Goal: Transaction & Acquisition: Book appointment/travel/reservation

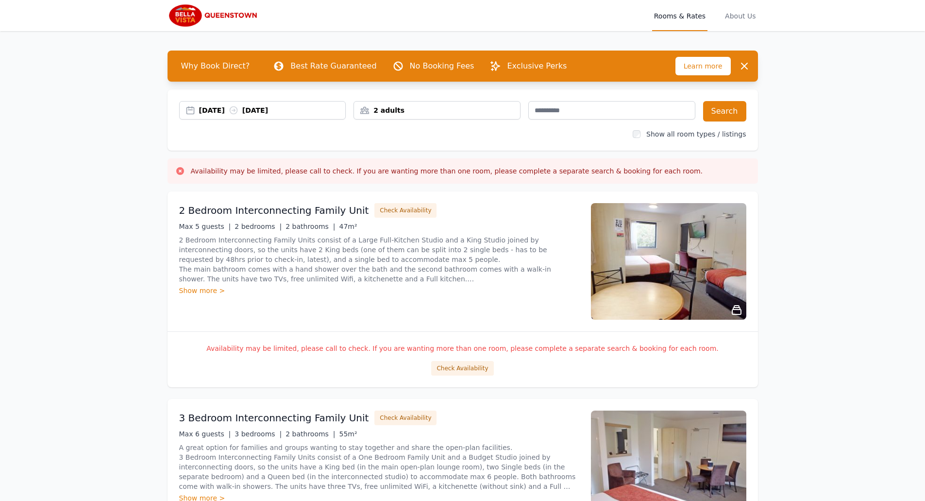
click at [227, 111] on div "[DATE] [DATE]" at bounding box center [272, 110] width 147 height 10
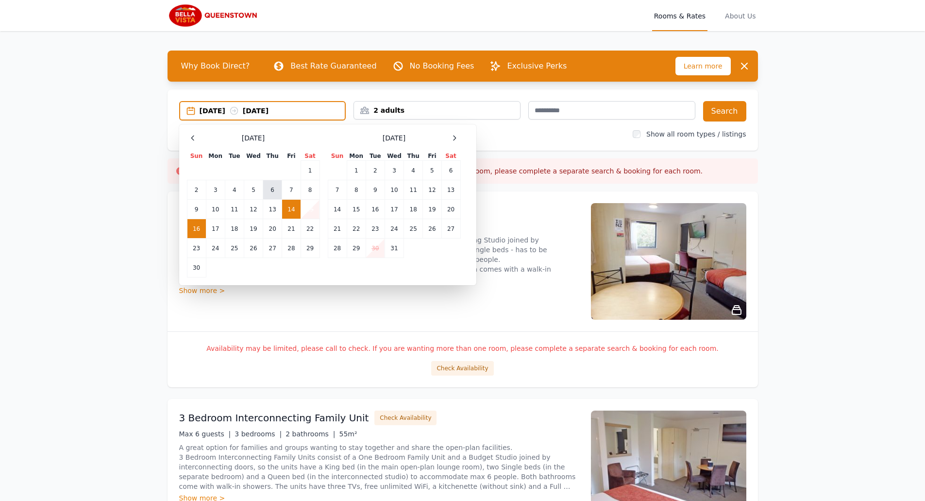
click at [275, 190] on td "6" at bounding box center [272, 189] width 19 height 19
click at [256, 209] on td "12" at bounding box center [253, 209] width 19 height 19
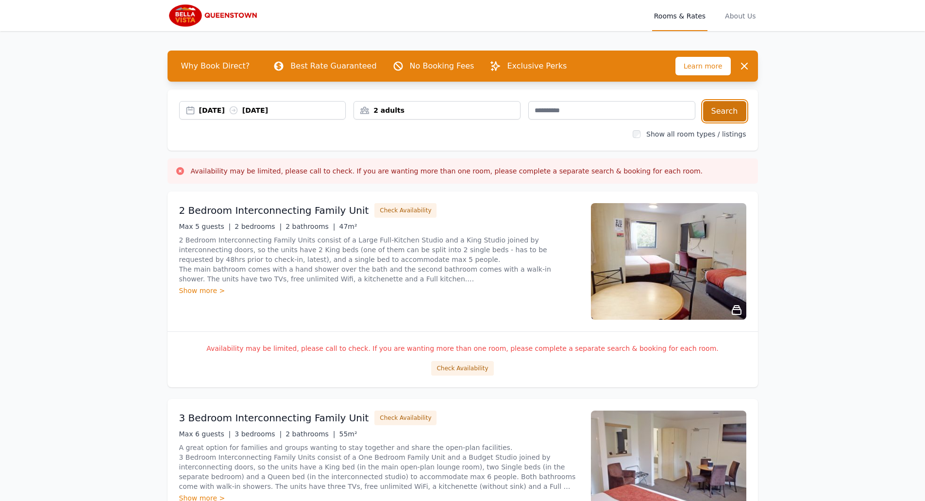
click at [717, 114] on button "Search" at bounding box center [724, 111] width 43 height 20
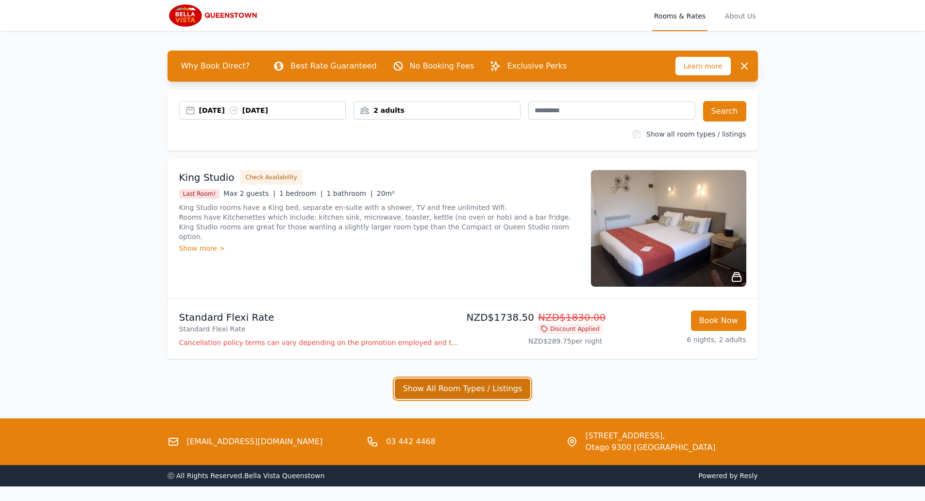
click at [460, 393] on button "Show All Room Types / Listings" at bounding box center [463, 388] width 136 height 20
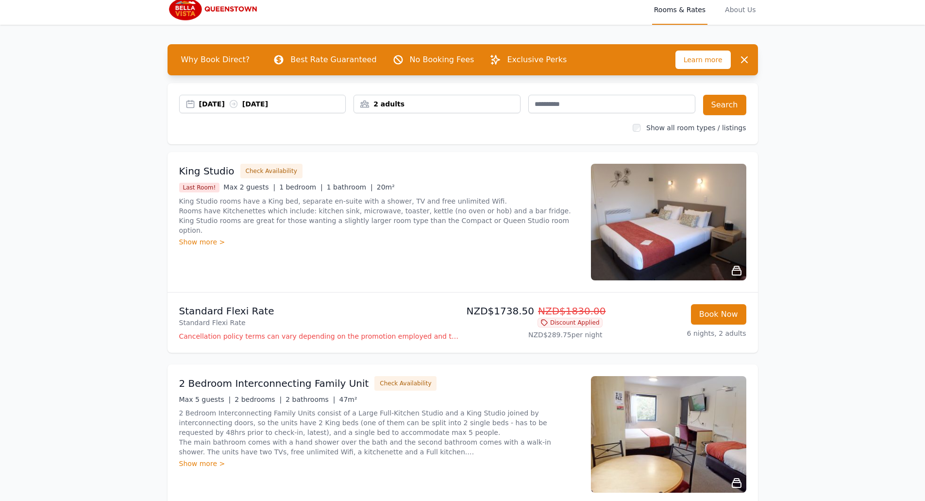
scroll to position [2, 0]
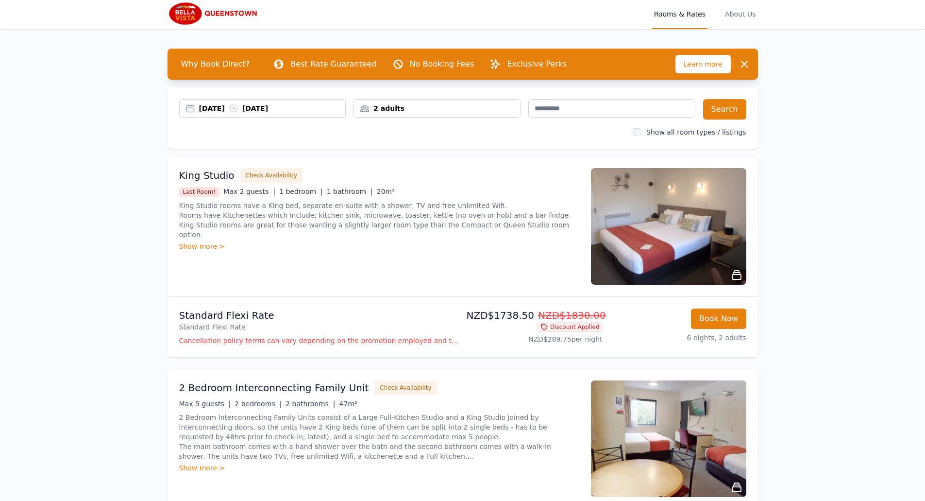
click at [258, 109] on div "[DATE] [DATE]" at bounding box center [272, 108] width 147 height 10
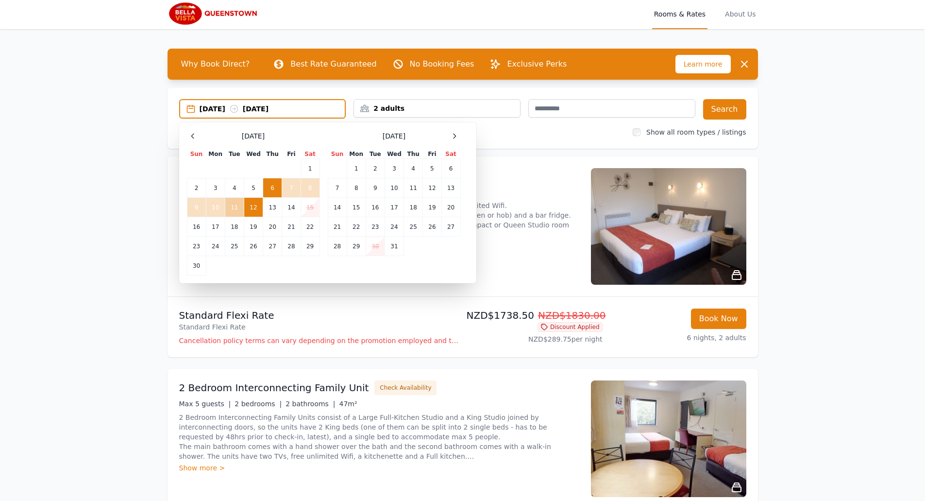
click at [230, 205] on td "11" at bounding box center [234, 207] width 19 height 19
click at [265, 191] on td "6" at bounding box center [272, 187] width 19 height 19
click at [238, 212] on td "11" at bounding box center [234, 207] width 19 height 19
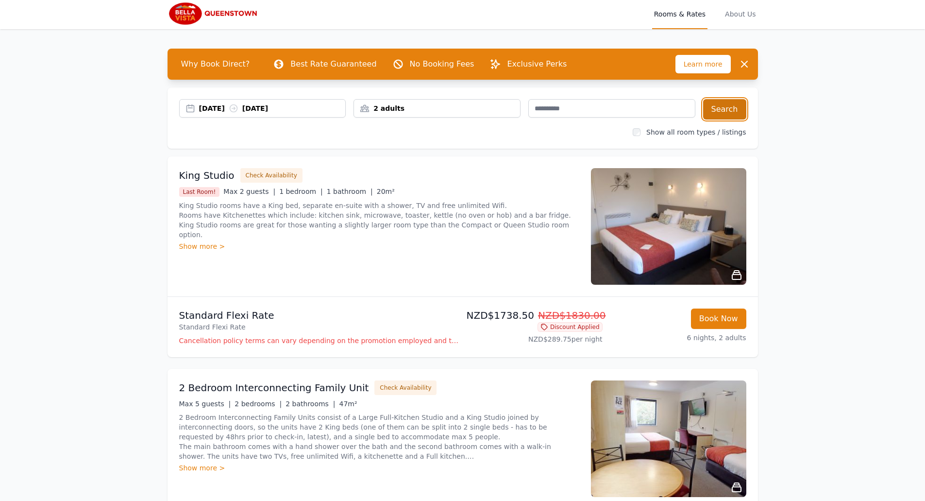
click at [732, 110] on button "Search" at bounding box center [724, 109] width 43 height 20
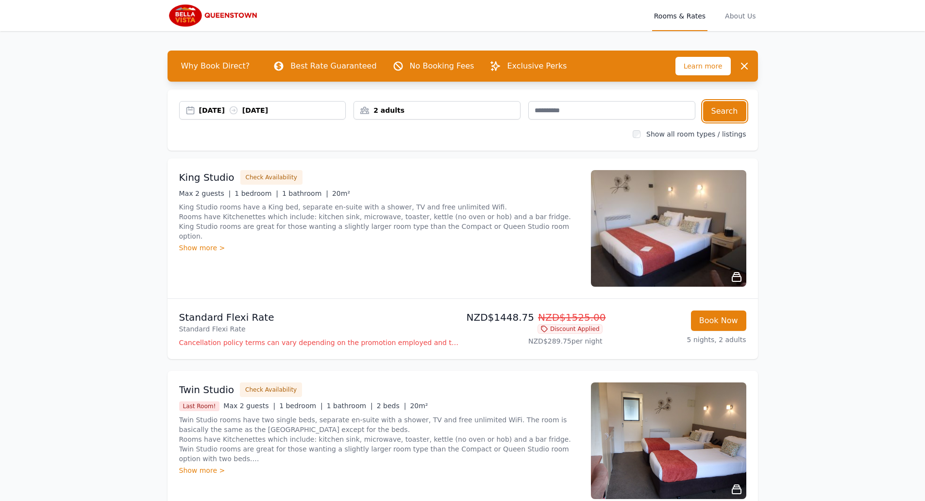
click at [273, 111] on div "[DATE] [DATE]" at bounding box center [272, 110] width 147 height 10
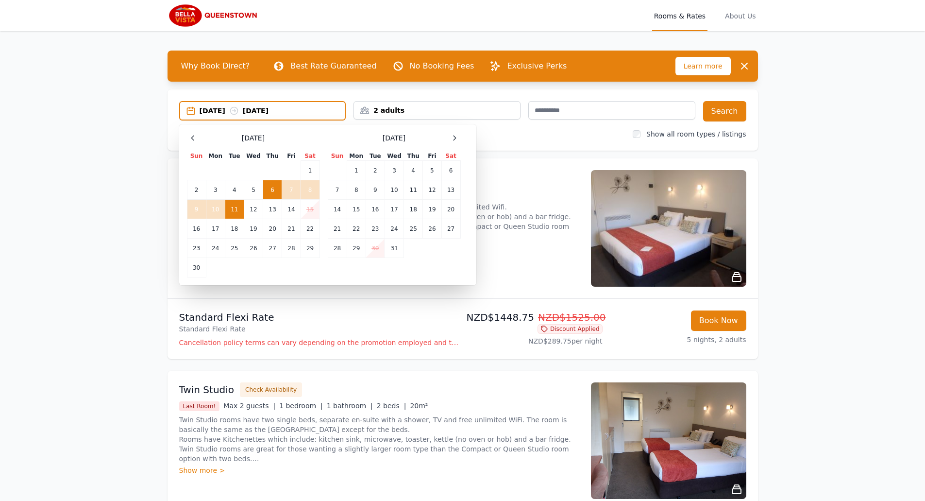
click at [273, 187] on td "6" at bounding box center [272, 189] width 19 height 19
click at [219, 210] on td "10" at bounding box center [215, 209] width 19 height 19
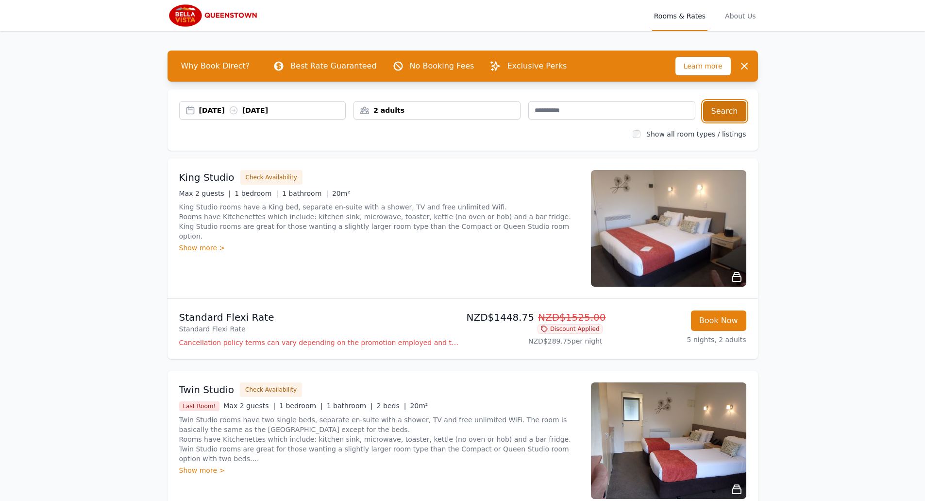
click at [724, 110] on button "Search" at bounding box center [724, 111] width 43 height 20
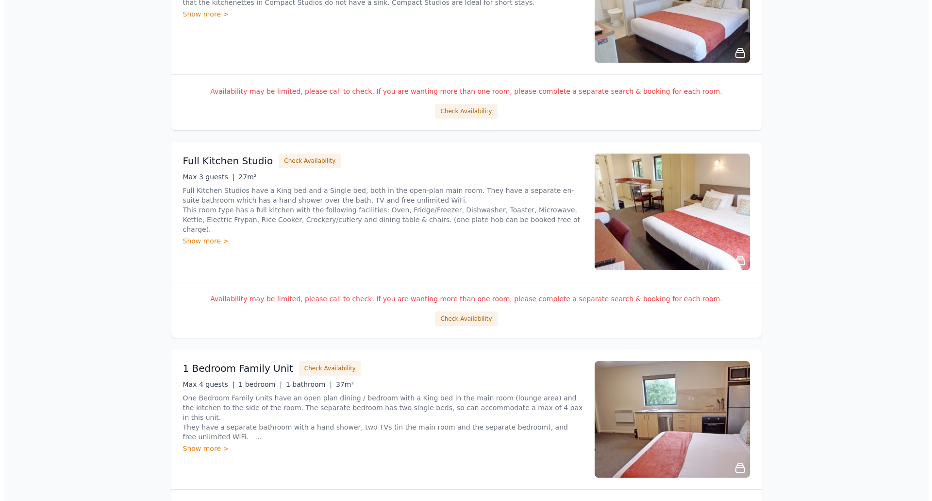
scroll to position [1408, 0]
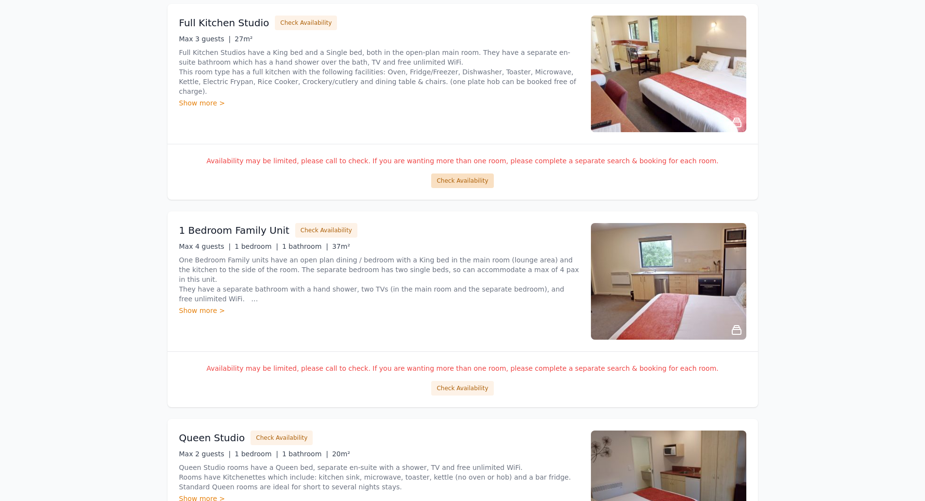
click at [451, 177] on button "Check Availability" at bounding box center [462, 180] width 62 height 15
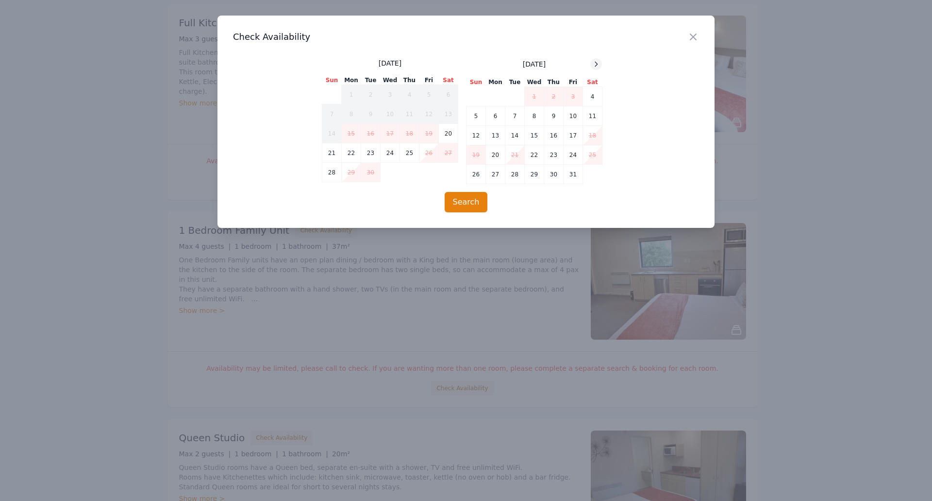
click at [598, 64] on icon at bounding box center [596, 64] width 8 height 8
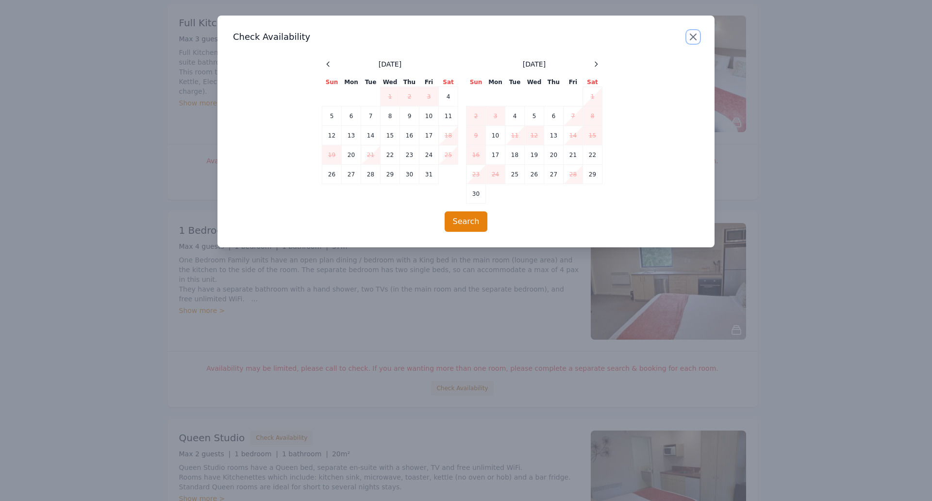
click at [695, 38] on icon "button" at bounding box center [694, 37] width 12 height 12
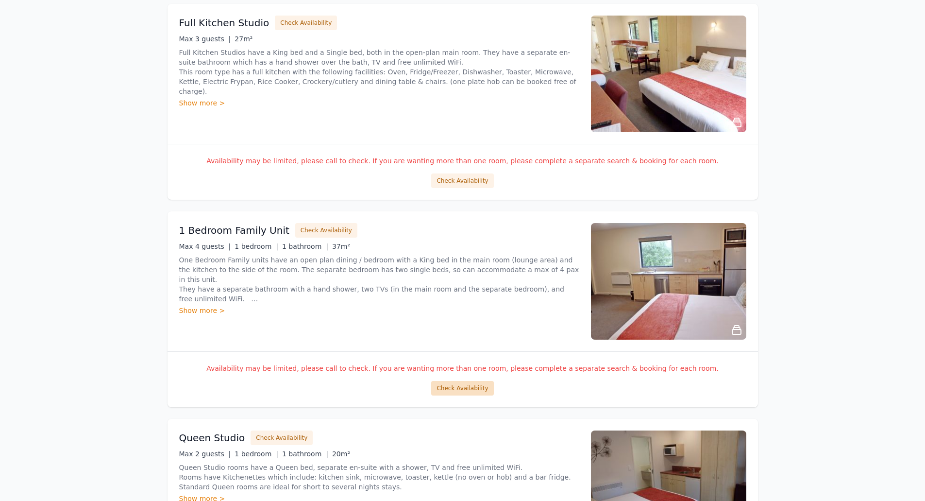
click at [478, 387] on button "Check Availability" at bounding box center [462, 388] width 62 height 15
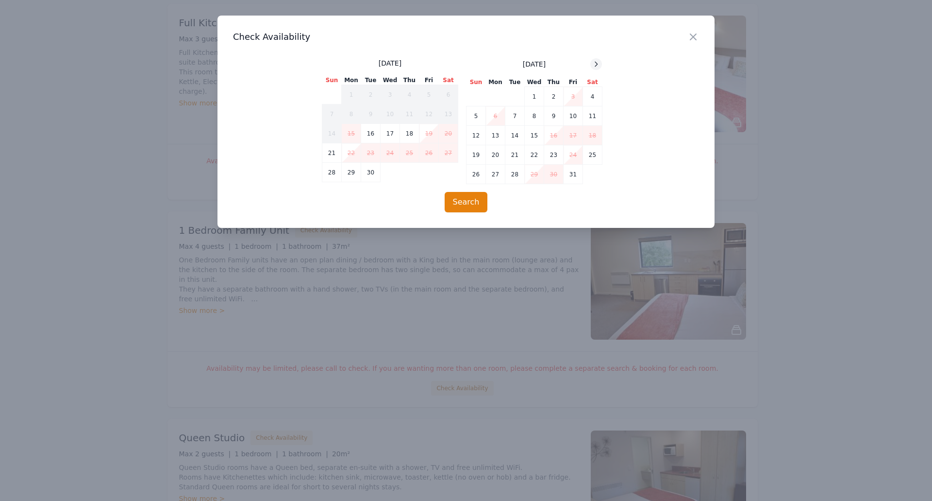
click at [596, 66] on icon at bounding box center [596, 64] width 8 height 8
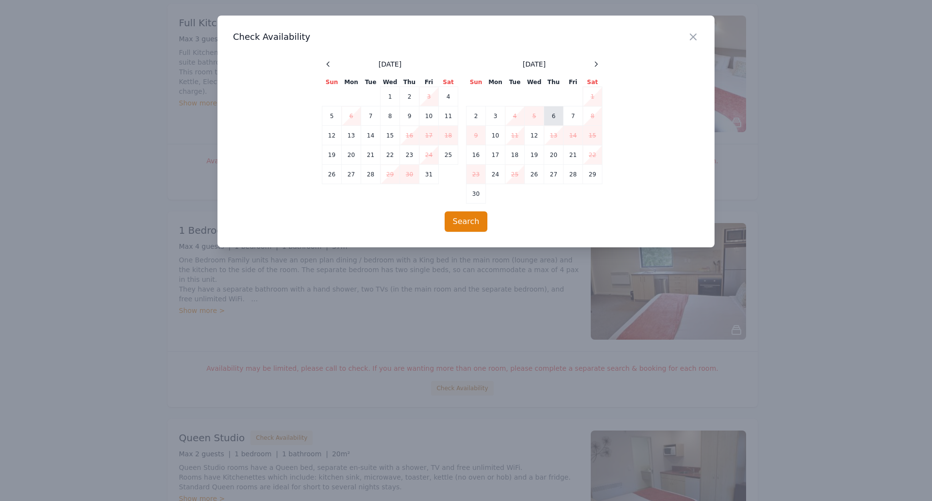
click at [552, 118] on td "6" at bounding box center [553, 115] width 19 height 19
click at [537, 136] on td "12" at bounding box center [534, 135] width 19 height 19
click at [470, 226] on button "Search" at bounding box center [466, 221] width 43 height 20
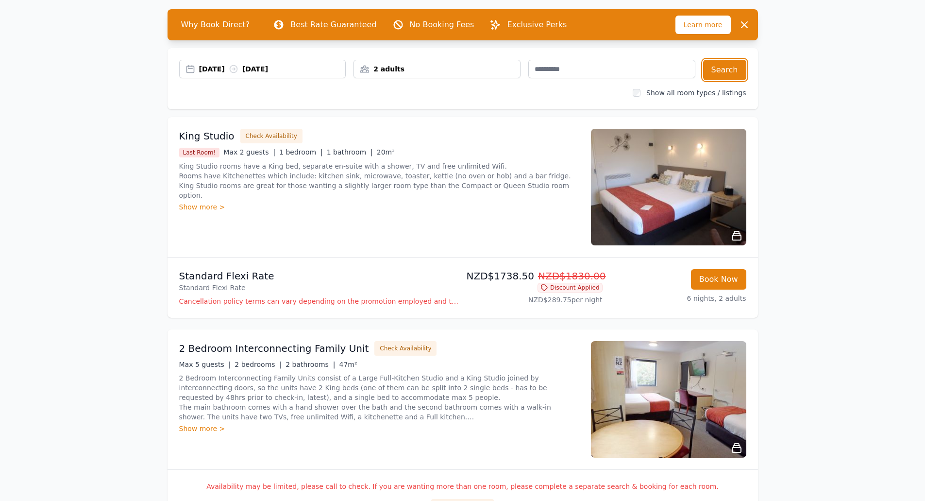
scroll to position [49, 0]
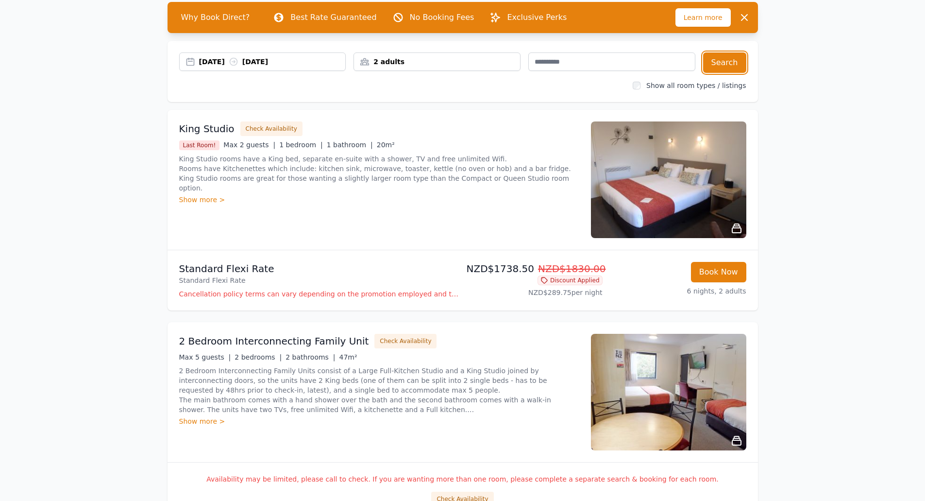
click at [211, 59] on div "[DATE] [DATE]" at bounding box center [272, 62] width 147 height 10
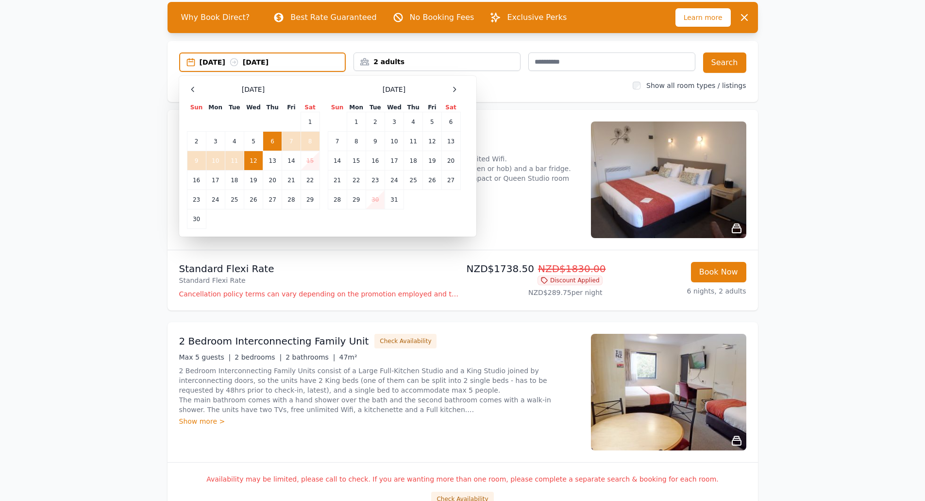
click at [276, 141] on td "6" at bounding box center [272, 141] width 19 height 19
click at [288, 162] on td "14" at bounding box center [291, 160] width 18 height 19
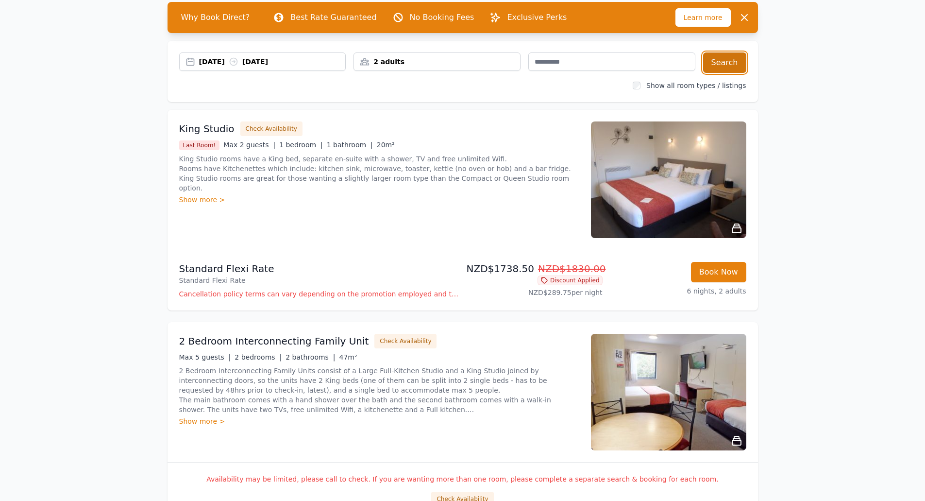
click at [720, 61] on button "Search" at bounding box center [724, 62] width 43 height 20
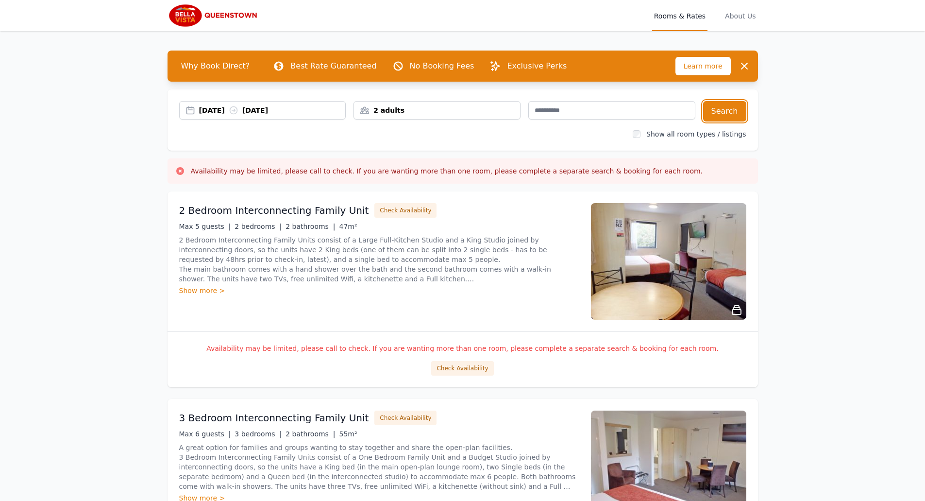
click at [278, 112] on div "[DATE] [DATE]" at bounding box center [272, 110] width 147 height 10
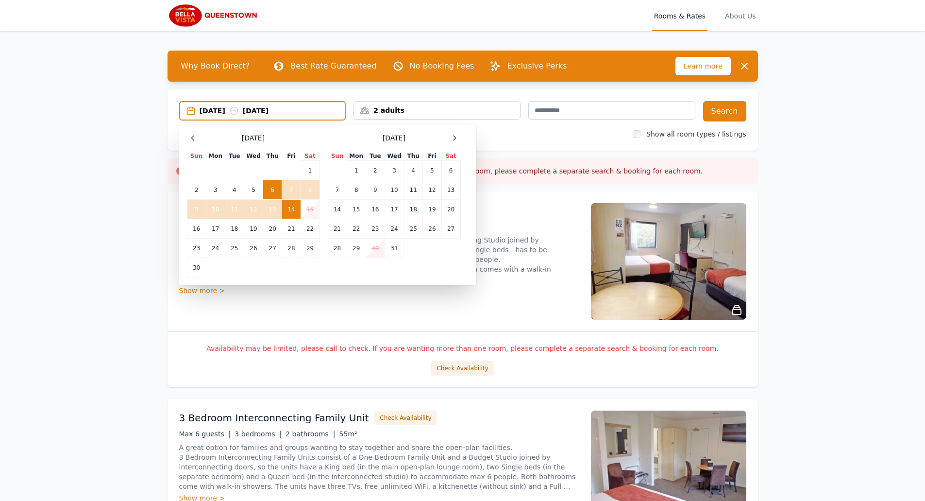
click at [274, 186] on td "6" at bounding box center [272, 189] width 19 height 19
click at [212, 211] on td "10" at bounding box center [215, 209] width 19 height 19
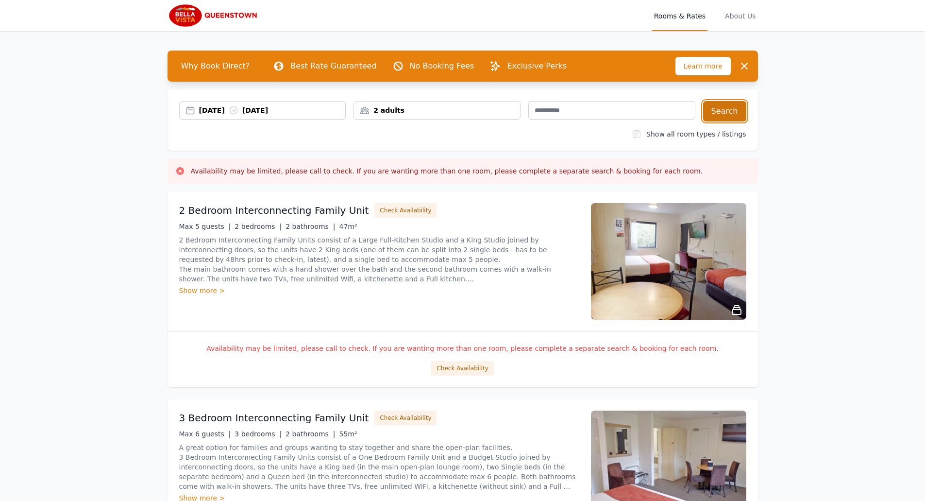
click at [731, 110] on button "Search" at bounding box center [724, 111] width 43 height 20
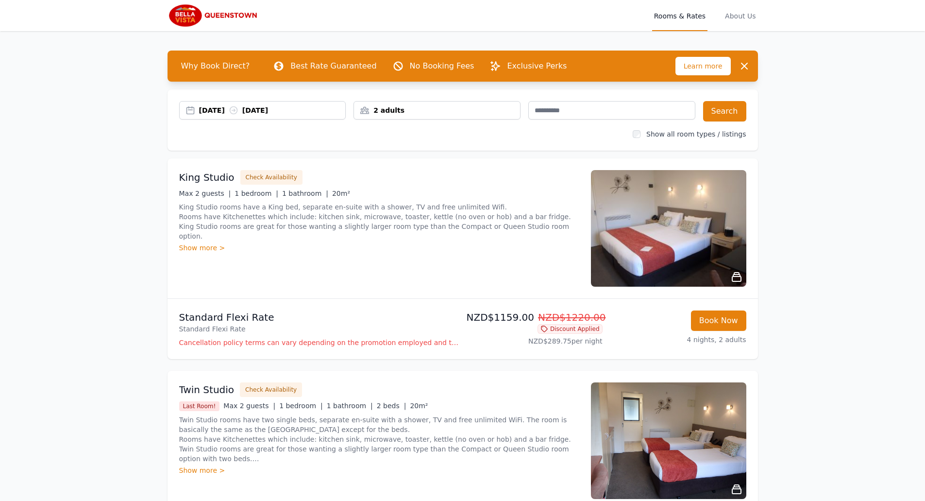
click at [199, 243] on div "Show more >" at bounding box center [379, 248] width 400 height 10
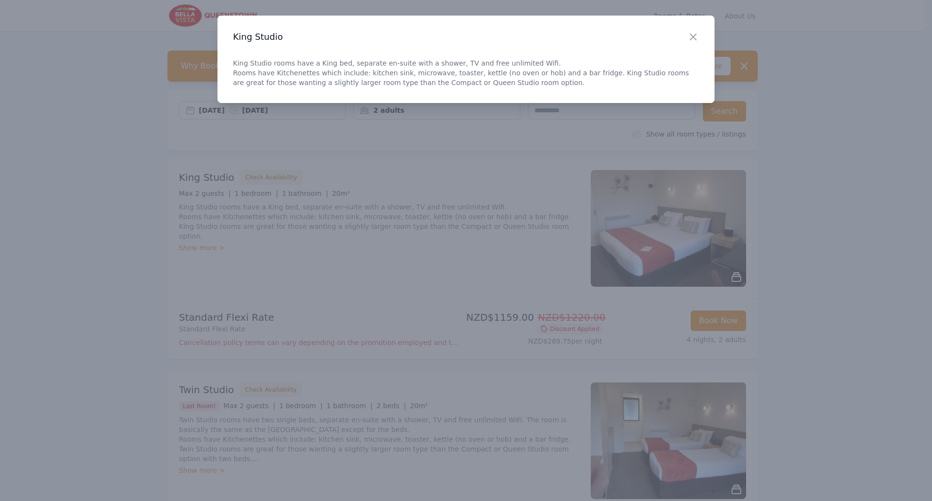
click at [687, 33] on h3 "King Studio" at bounding box center [466, 37] width 466 height 12
click at [691, 36] on icon "button" at bounding box center [694, 37] width 12 height 12
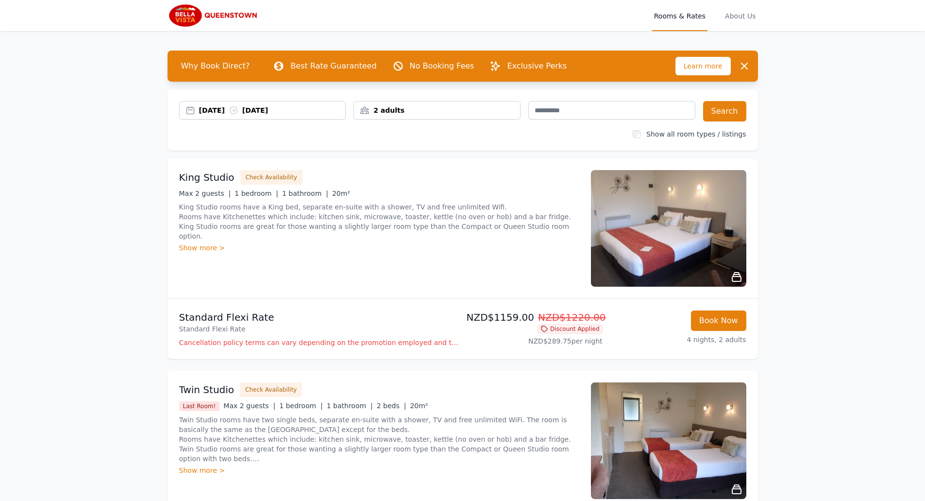
click at [680, 211] on img at bounding box center [668, 228] width 155 height 117
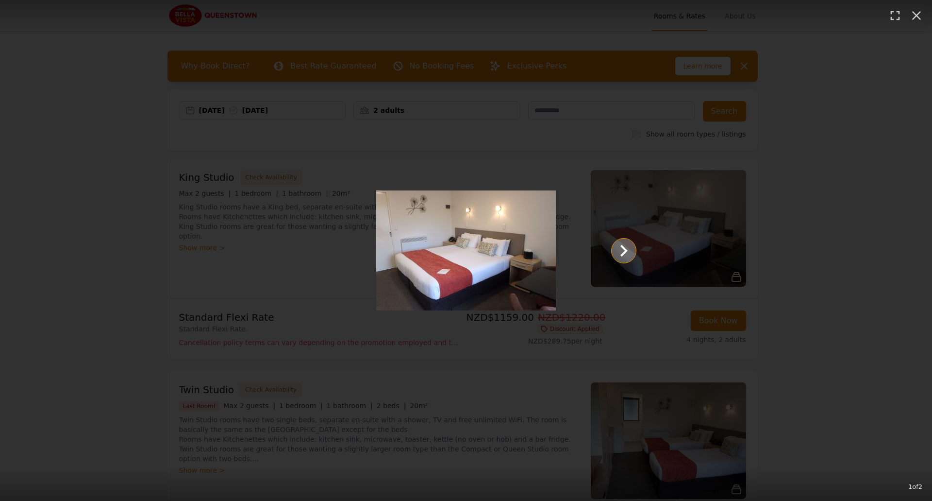
click at [622, 248] on icon "Show slide 2 of 2" at bounding box center [624, 251] width 7 height 12
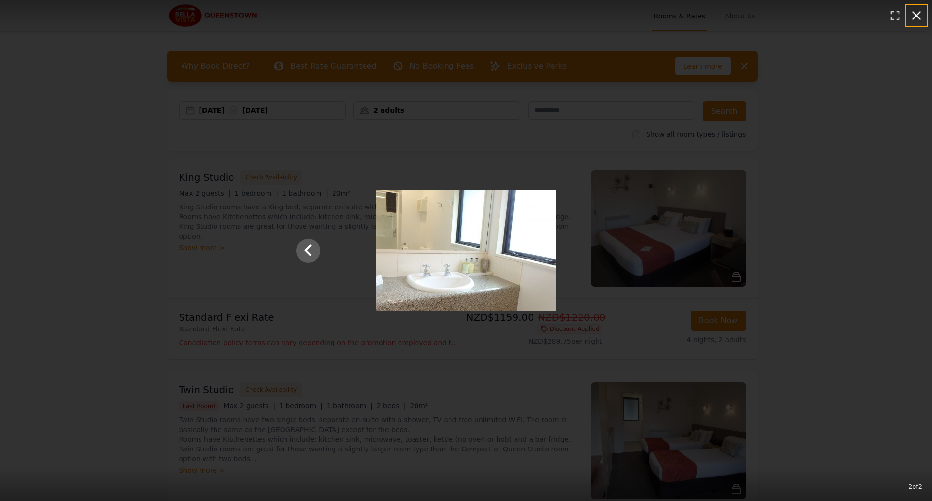
click at [913, 15] on icon "button" at bounding box center [917, 16] width 16 height 16
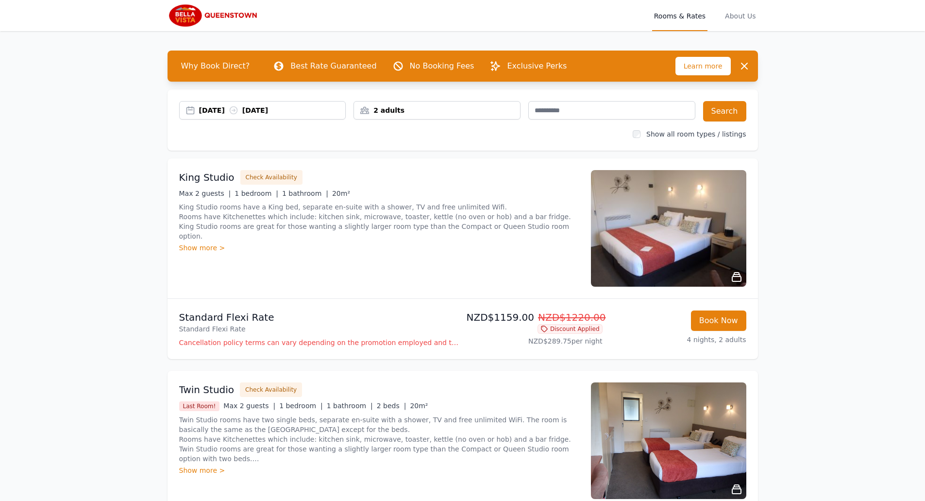
click at [269, 110] on div "[DATE] [DATE]" at bounding box center [272, 110] width 147 height 10
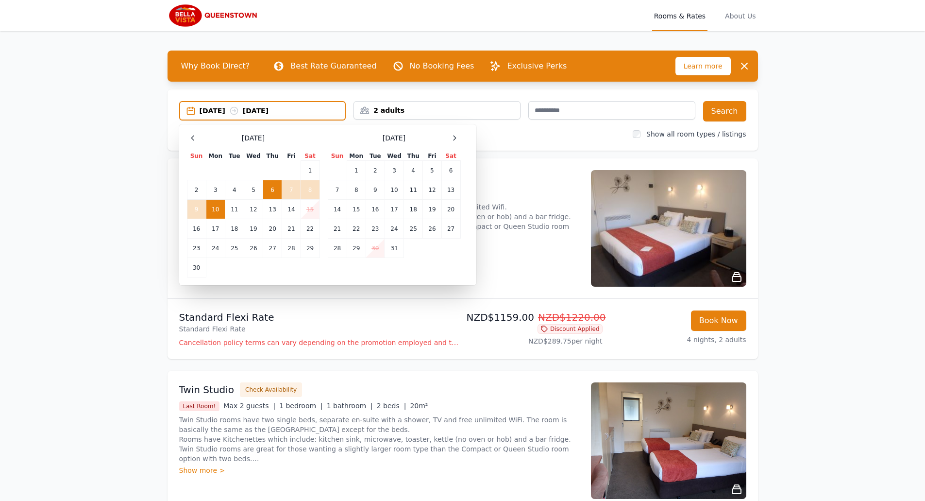
click at [270, 186] on td "6" at bounding box center [272, 189] width 19 height 19
click at [257, 215] on td "12" at bounding box center [253, 209] width 19 height 19
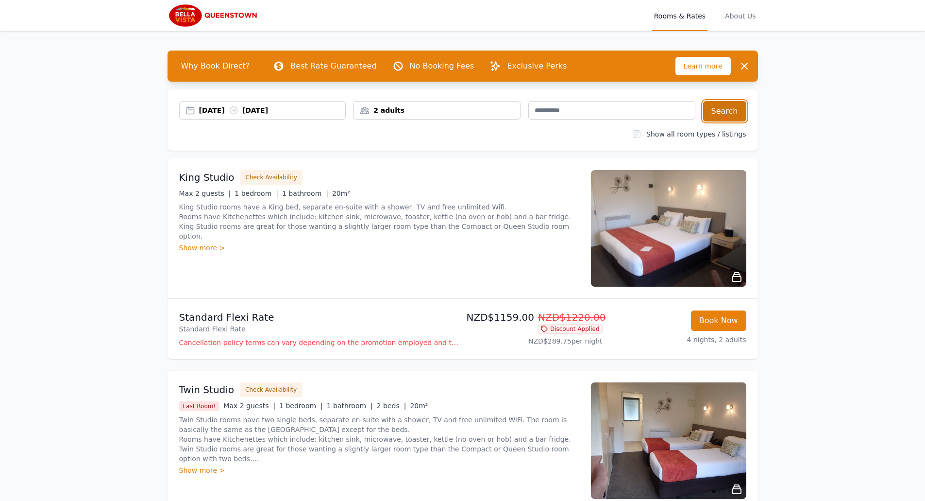
click at [727, 113] on button "Search" at bounding box center [724, 111] width 43 height 20
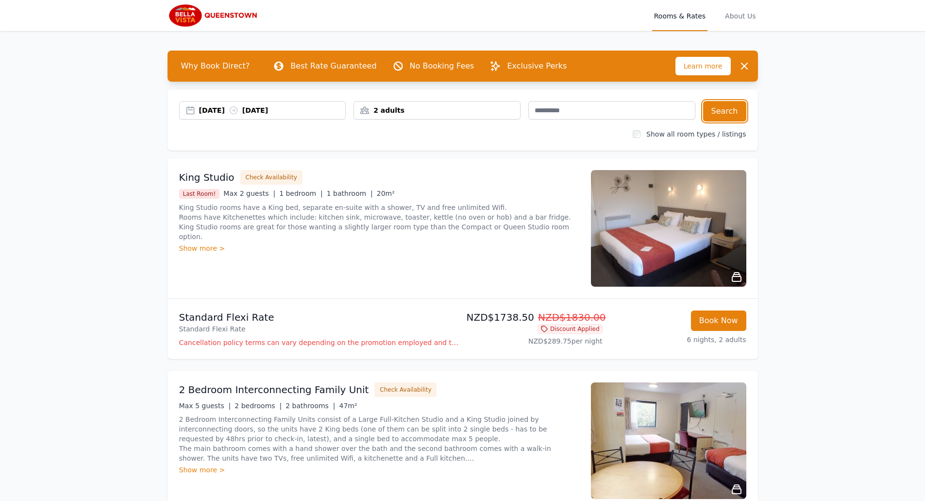
click at [271, 108] on div "[DATE] [DATE]" at bounding box center [272, 110] width 147 height 10
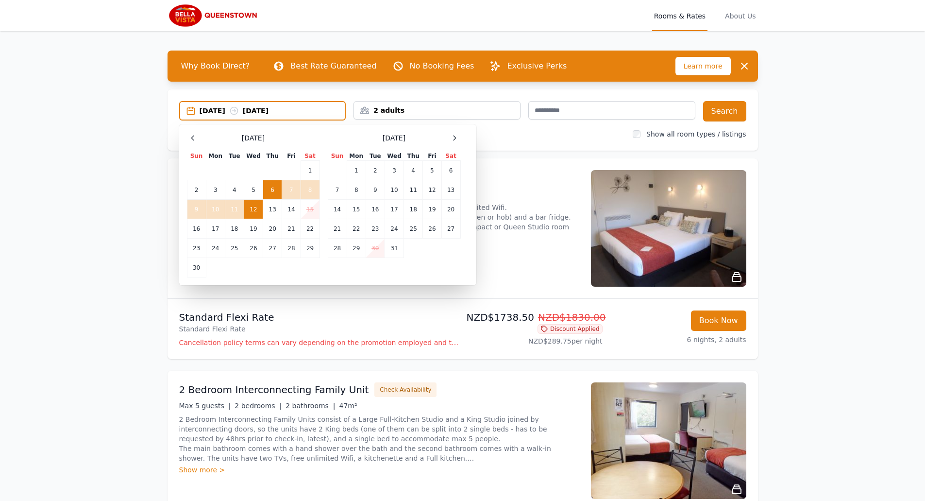
click at [272, 184] on td "6" at bounding box center [272, 189] width 19 height 19
click at [272, 212] on td "13" at bounding box center [272, 209] width 19 height 19
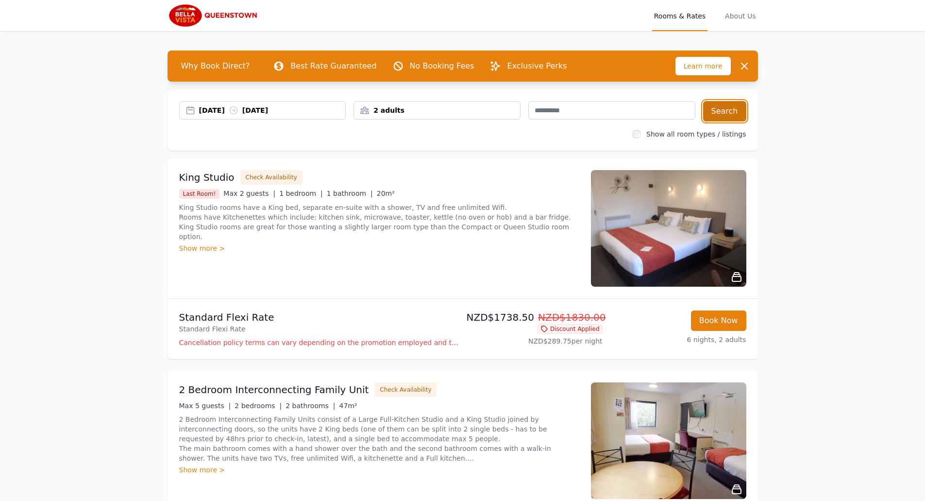
click at [728, 115] on button "Search" at bounding box center [724, 111] width 43 height 20
click at [218, 112] on div "[DATE] [DATE]" at bounding box center [272, 110] width 147 height 10
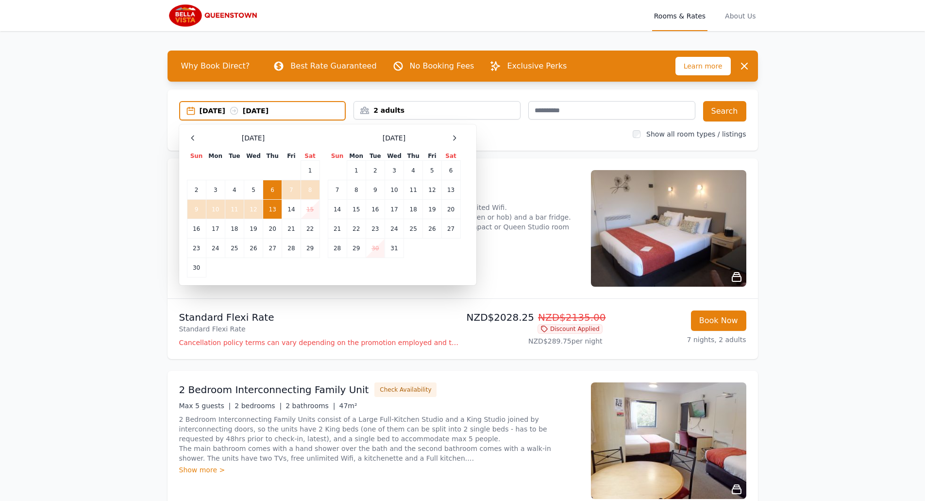
click at [276, 190] on td "6" at bounding box center [272, 189] width 19 height 19
click at [276, 111] on div "[DATE] --" at bounding box center [273, 111] width 146 height 10
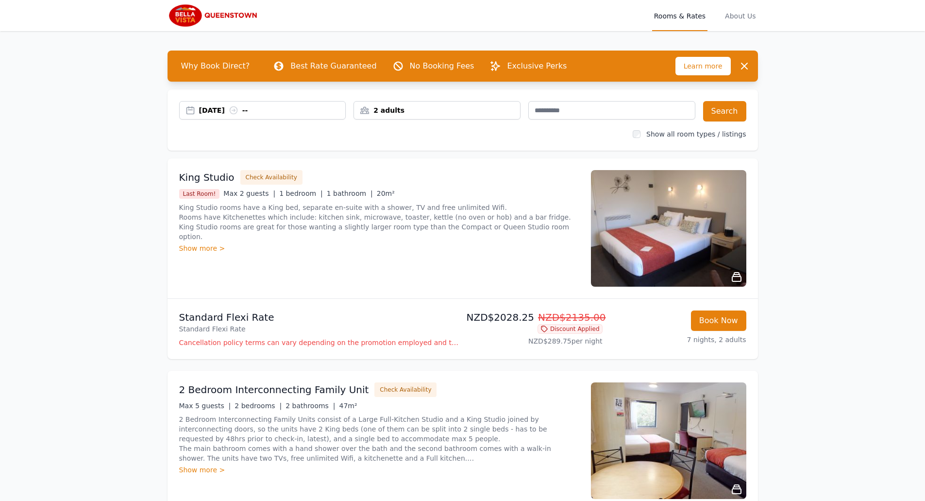
click at [273, 113] on div "[DATE] --" at bounding box center [272, 110] width 147 height 10
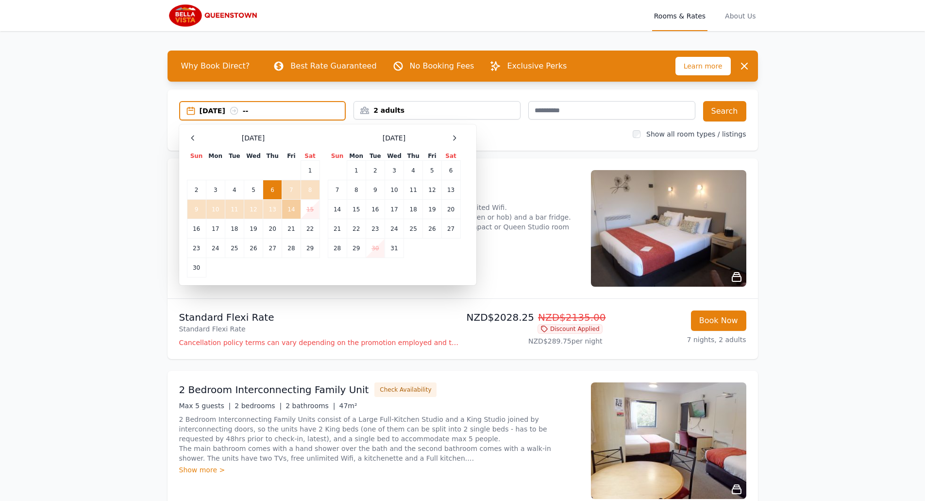
click at [294, 208] on td "14" at bounding box center [291, 209] width 18 height 19
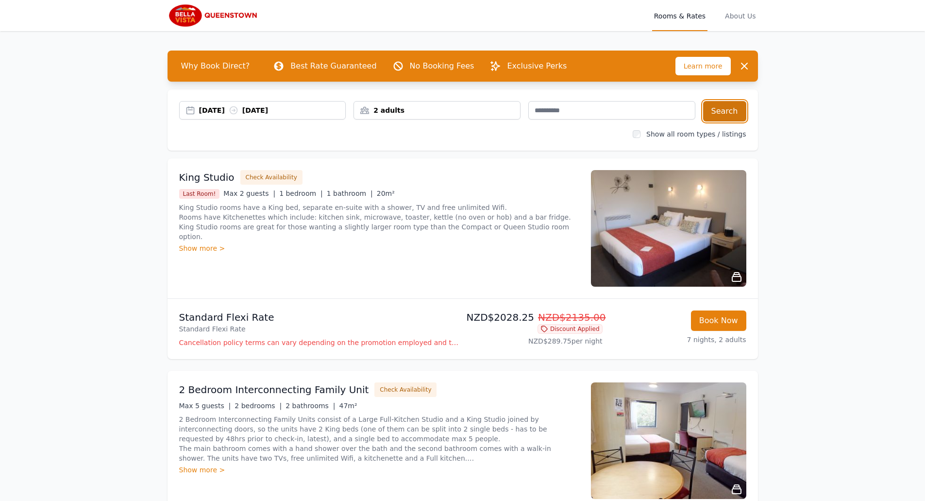
click at [738, 115] on button "Search" at bounding box center [724, 111] width 43 height 20
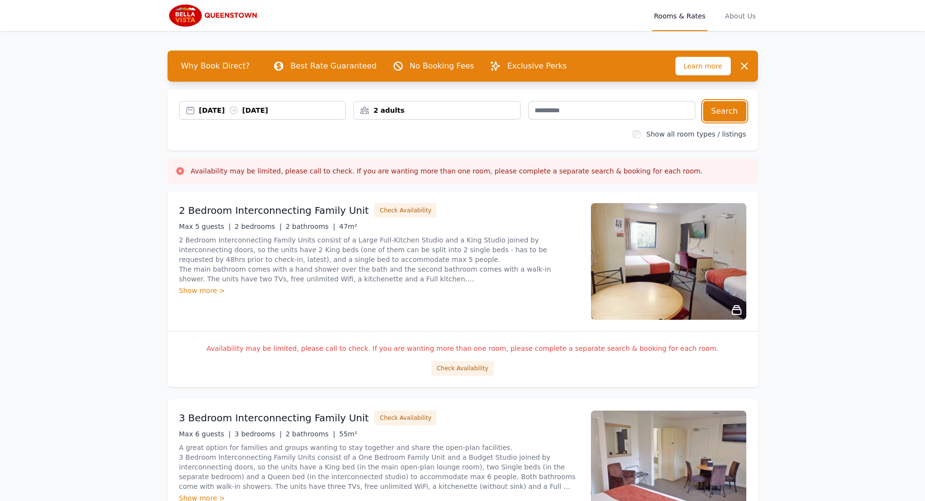
click at [213, 116] on div "[DATE] [DATE]" at bounding box center [262, 110] width 167 height 18
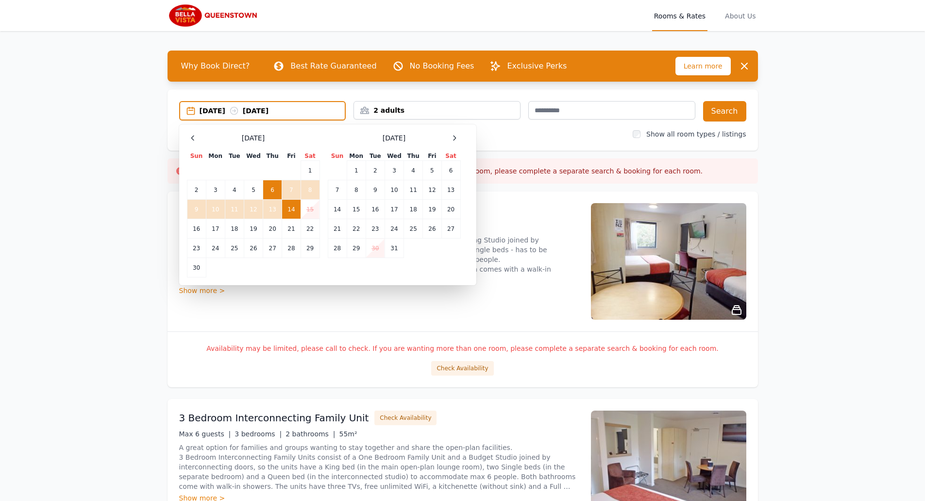
click at [273, 187] on td "6" at bounding box center [272, 189] width 19 height 19
click at [273, 213] on td "13" at bounding box center [272, 209] width 19 height 19
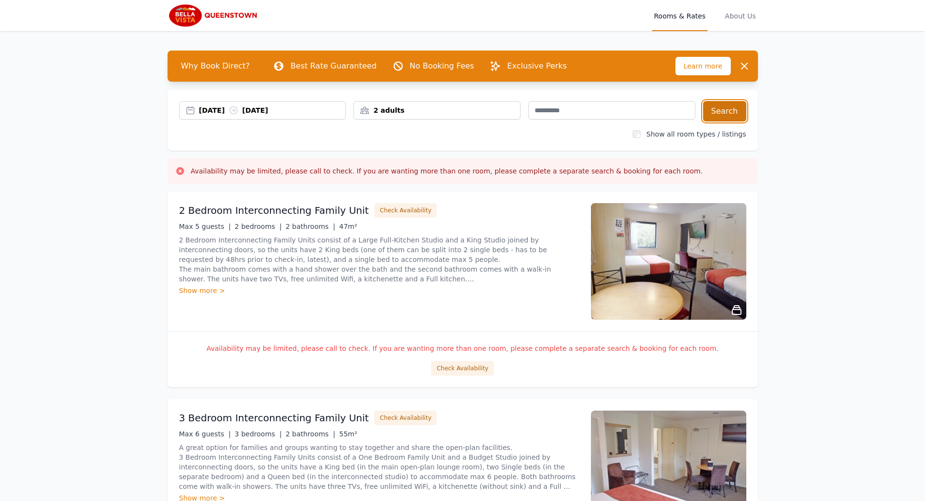
click at [729, 114] on button "Search" at bounding box center [724, 111] width 43 height 20
